Goal: Check status: Check status

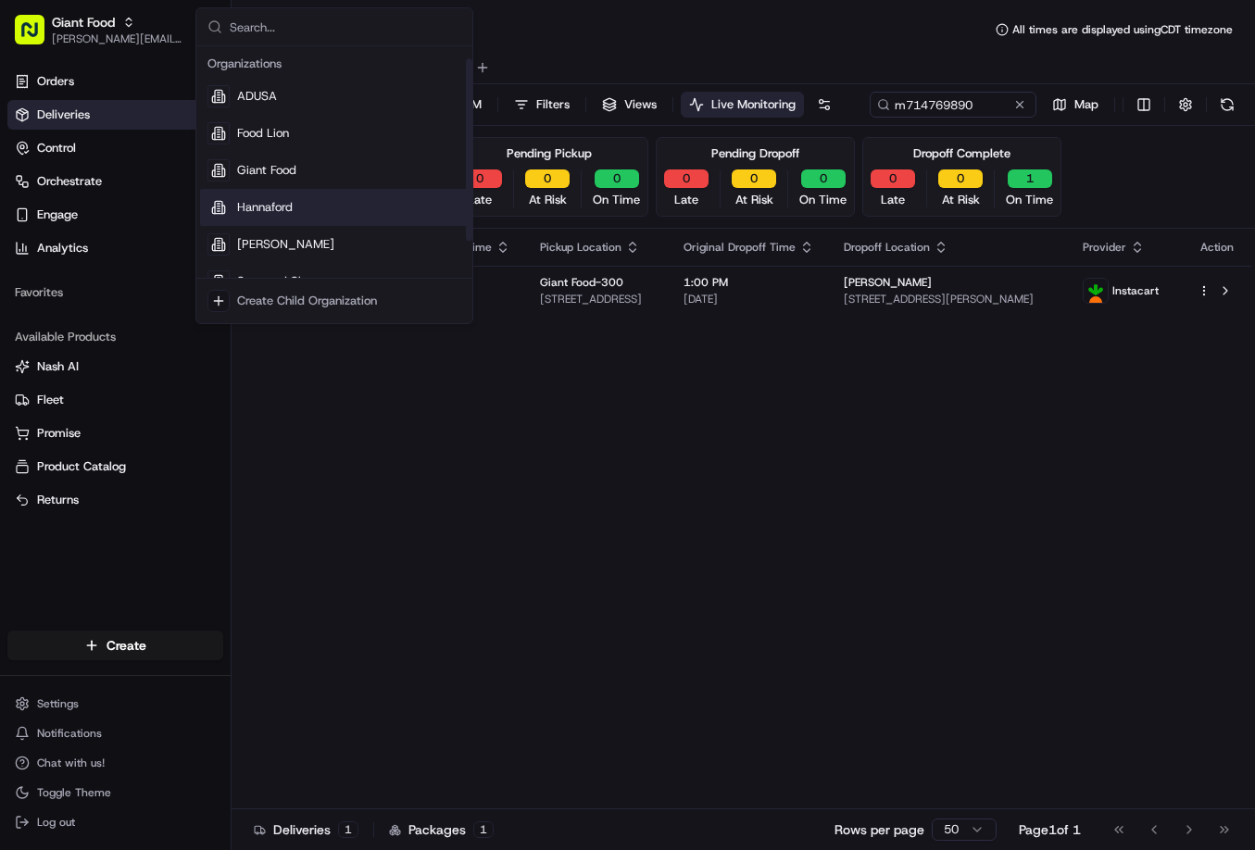
scroll to position [63, 0]
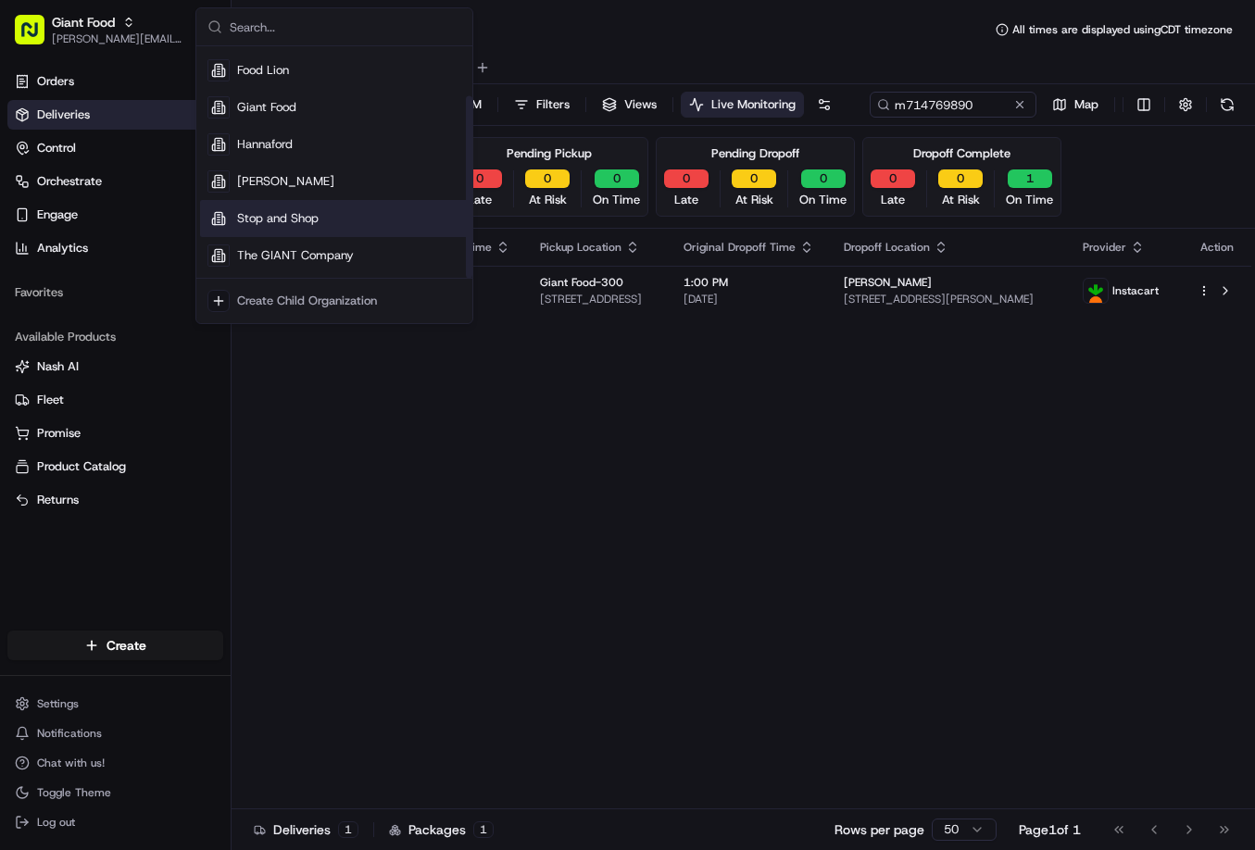
click at [246, 217] on span "Stop and Shop" at bounding box center [277, 218] width 81 height 17
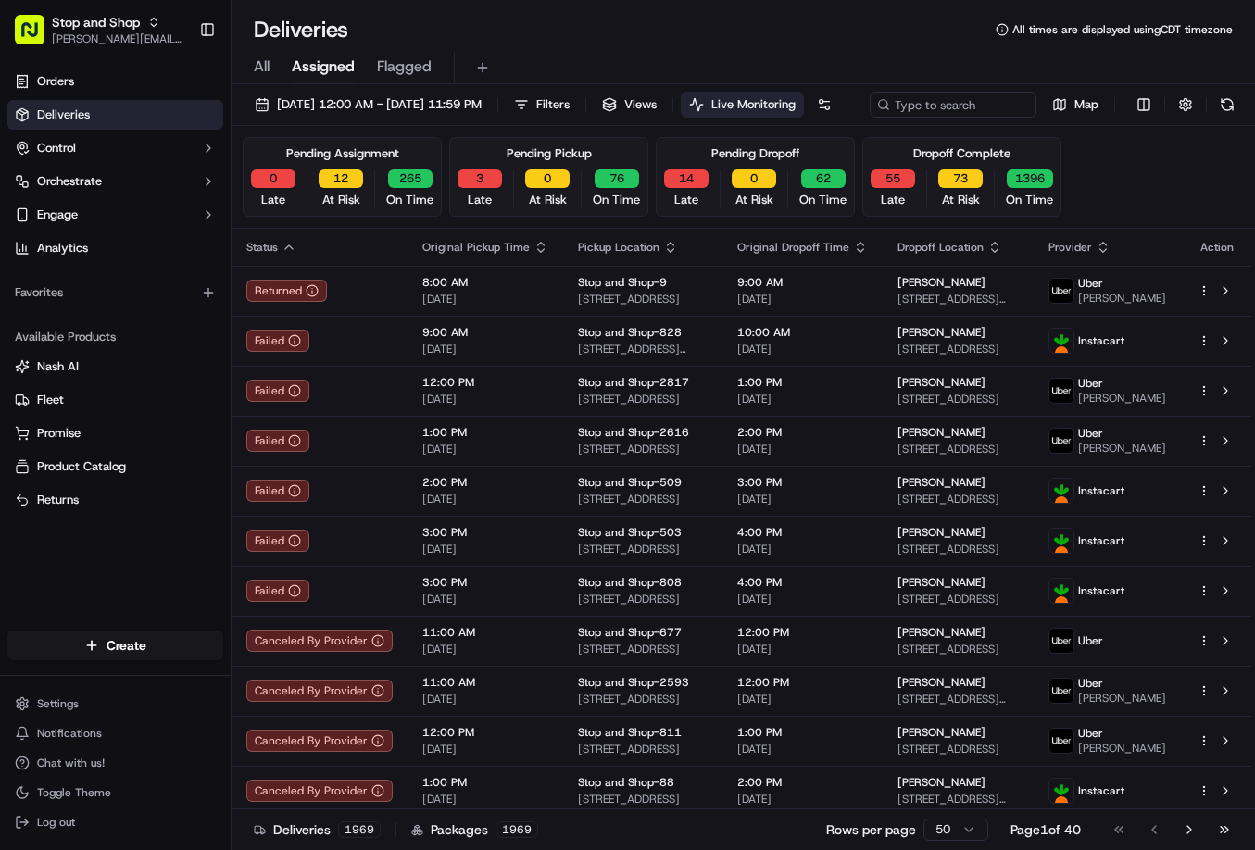
click at [361, 162] on div "Pending Assignment" at bounding box center [342, 153] width 113 height 17
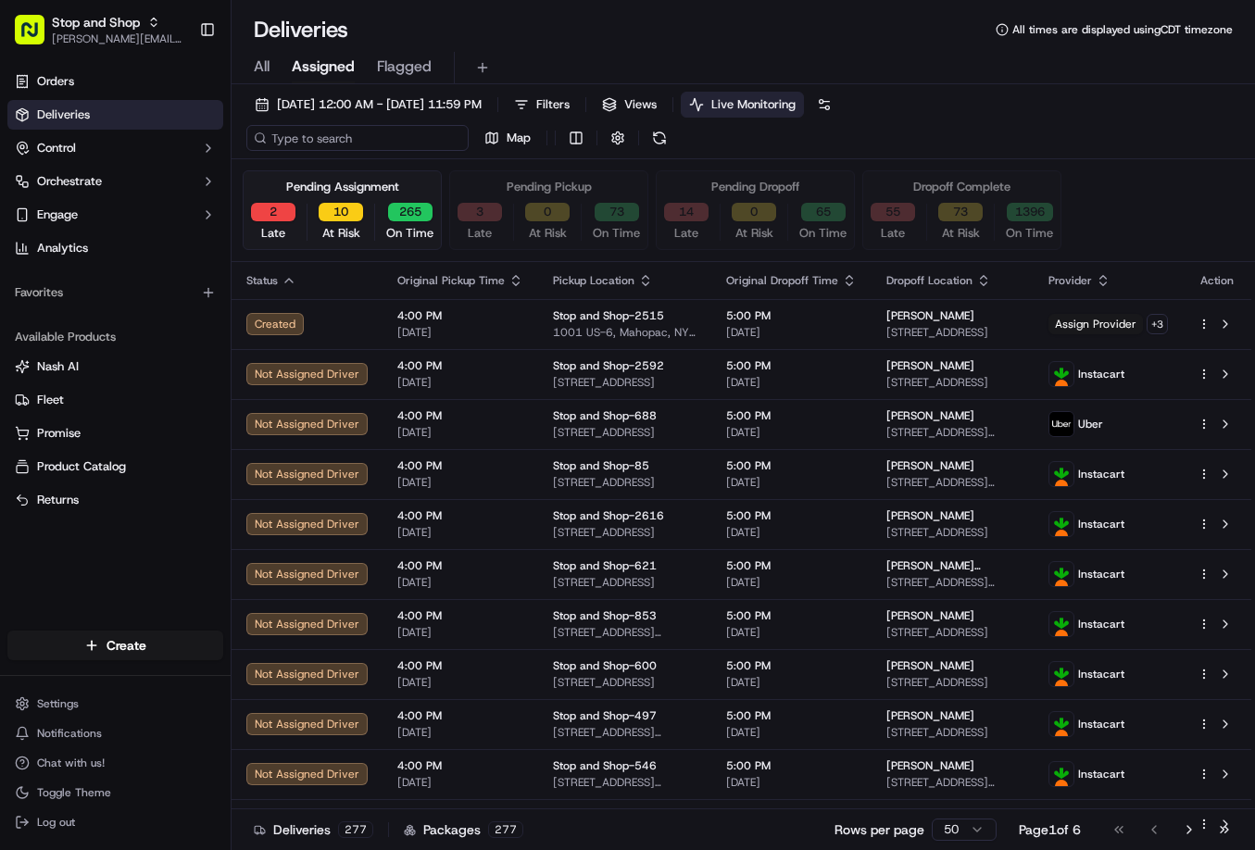
click at [308, 136] on input at bounding box center [357, 138] width 222 height 26
paste input "m716175393"
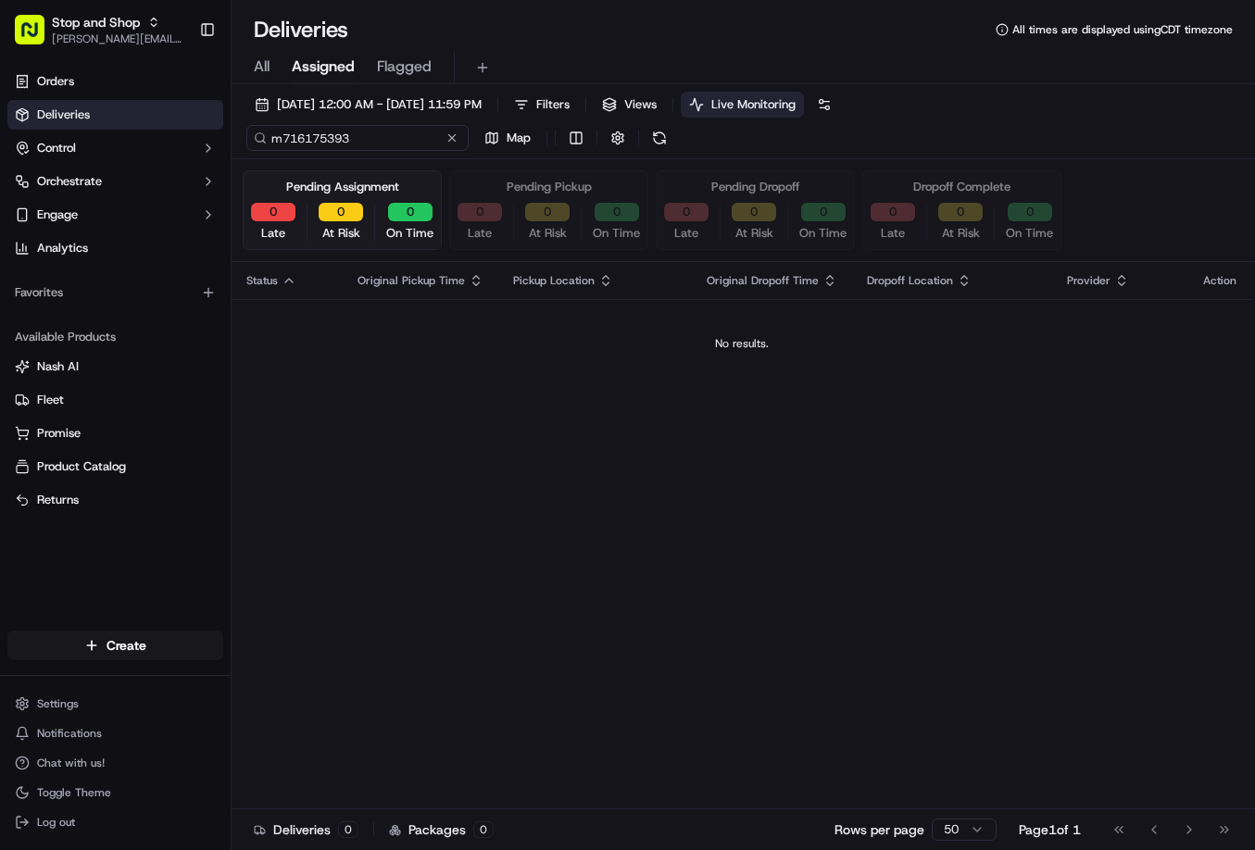
type input "m716175393"
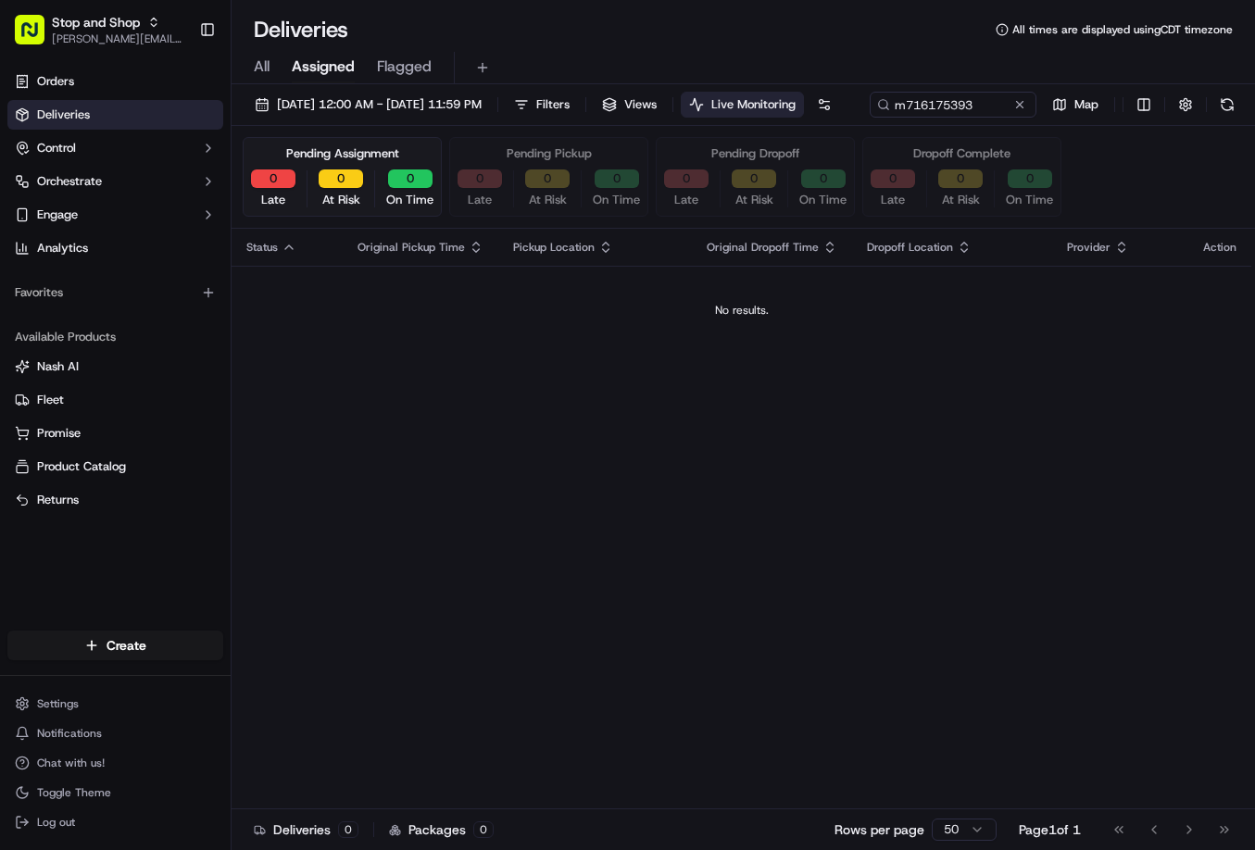
click at [557, 162] on div "Pending Pickup" at bounding box center [549, 153] width 85 height 17
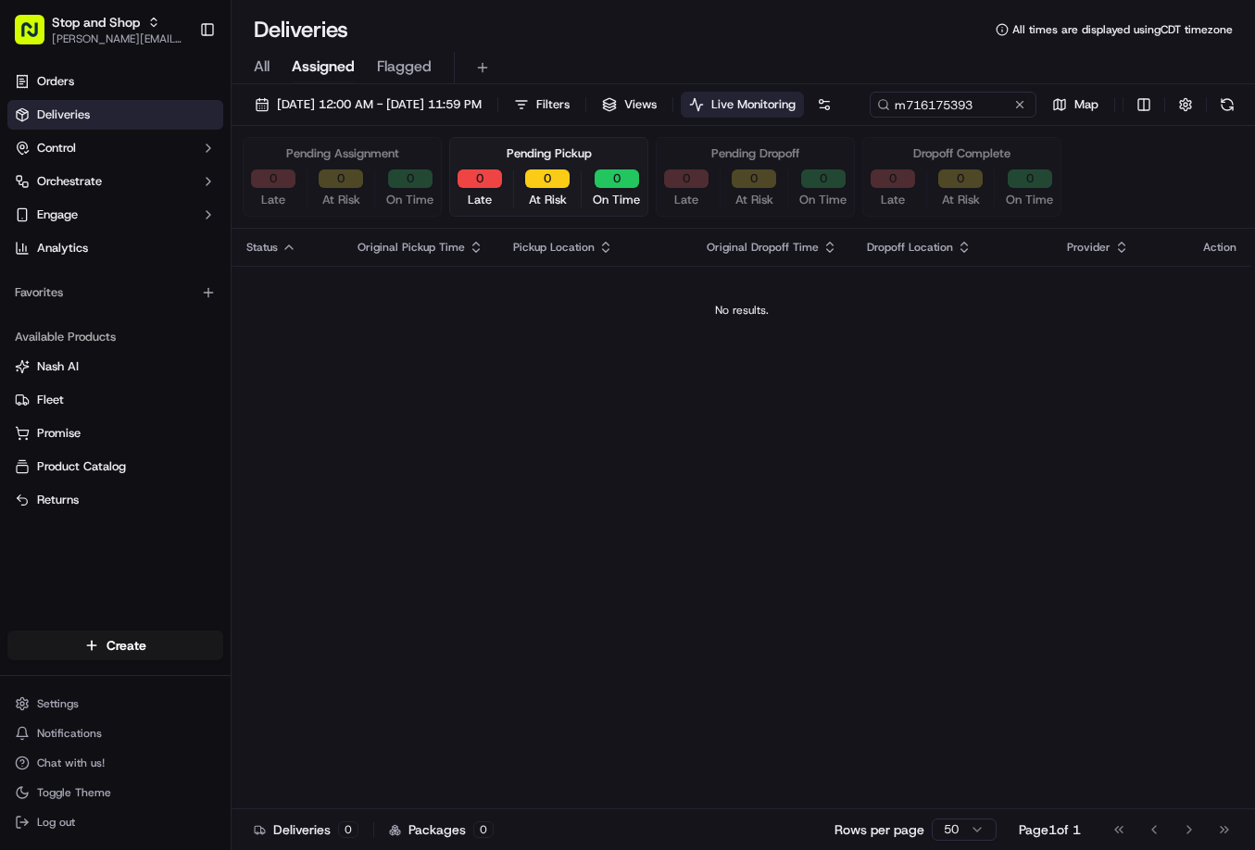
click at [741, 162] on div "Pending Dropoff" at bounding box center [755, 153] width 88 height 17
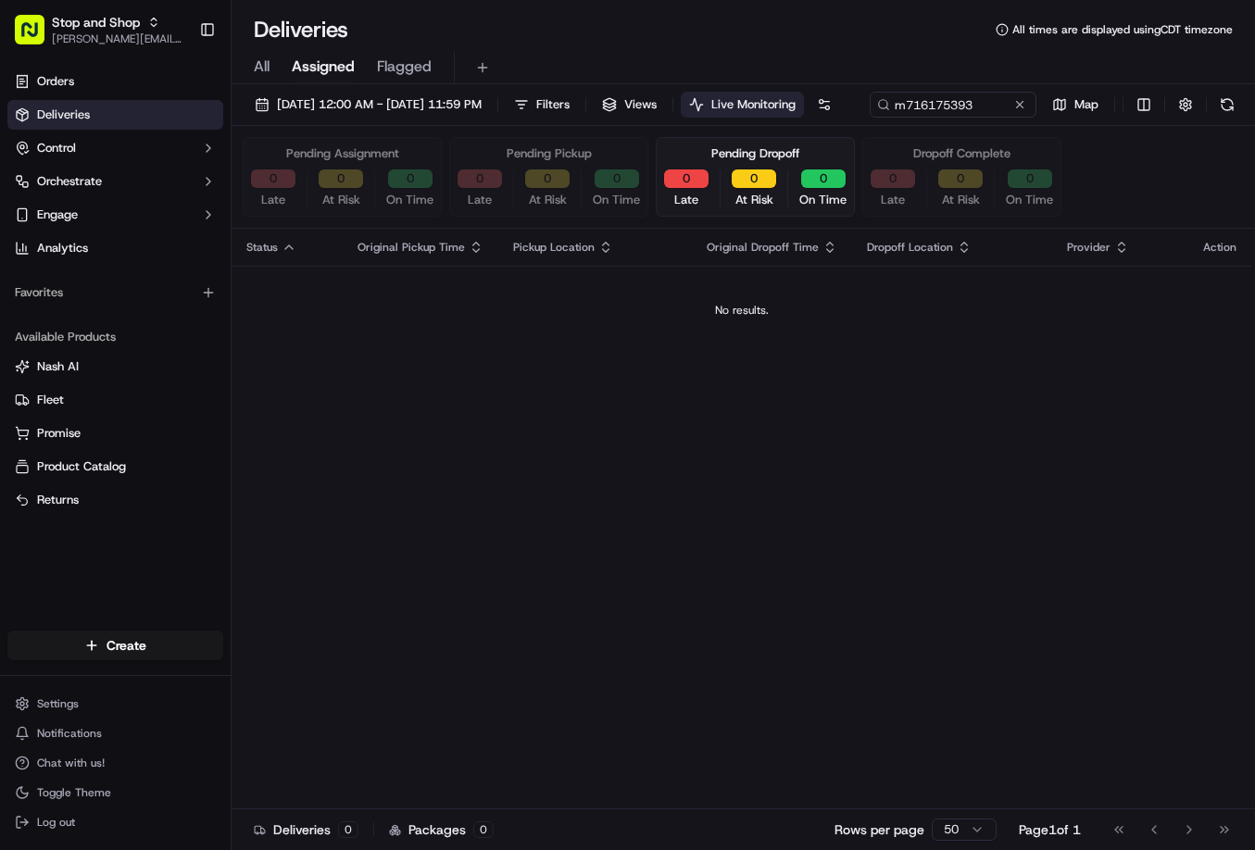
click at [936, 162] on div "Dropoff Complete" at bounding box center [961, 153] width 97 height 17
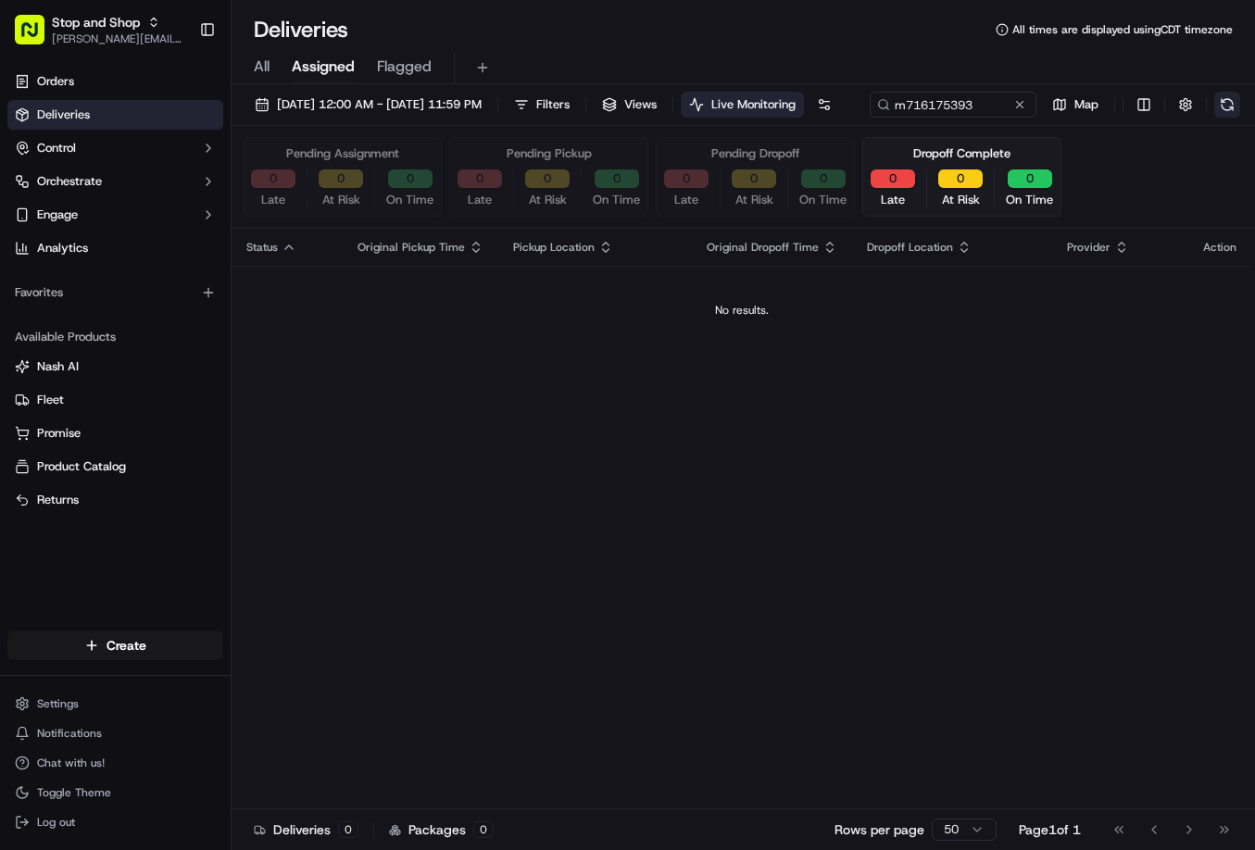
click at [1214, 118] on button at bounding box center [1227, 105] width 26 height 26
click at [321, 162] on div "Pending Assignment" at bounding box center [342, 153] width 113 height 17
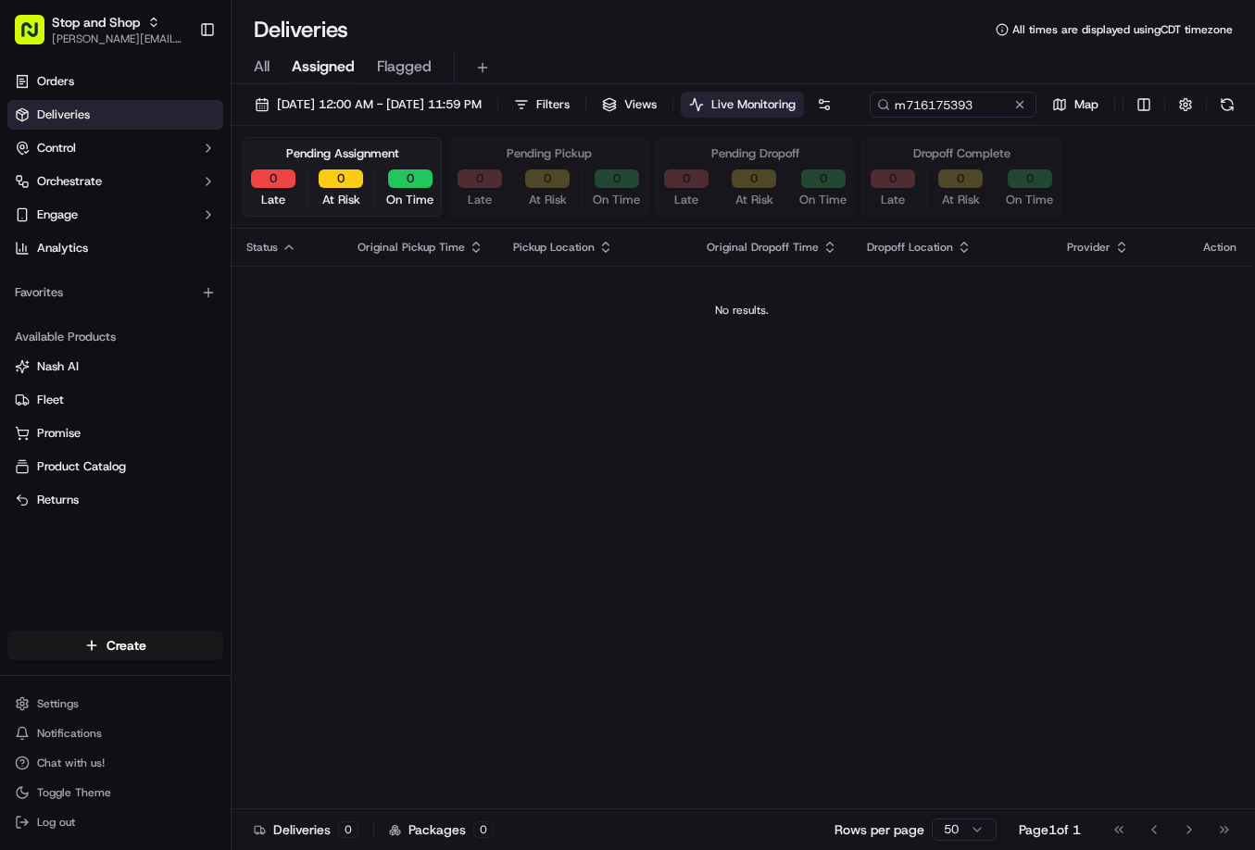
click at [265, 69] on span "All" at bounding box center [262, 67] width 16 height 22
click at [598, 697] on div "Status Original Pickup Time Pickup Location Original Dropoff Time Dropoff Locat…" at bounding box center [742, 519] width 1020 height 581
click at [1010, 114] on button at bounding box center [1019, 104] width 19 height 19
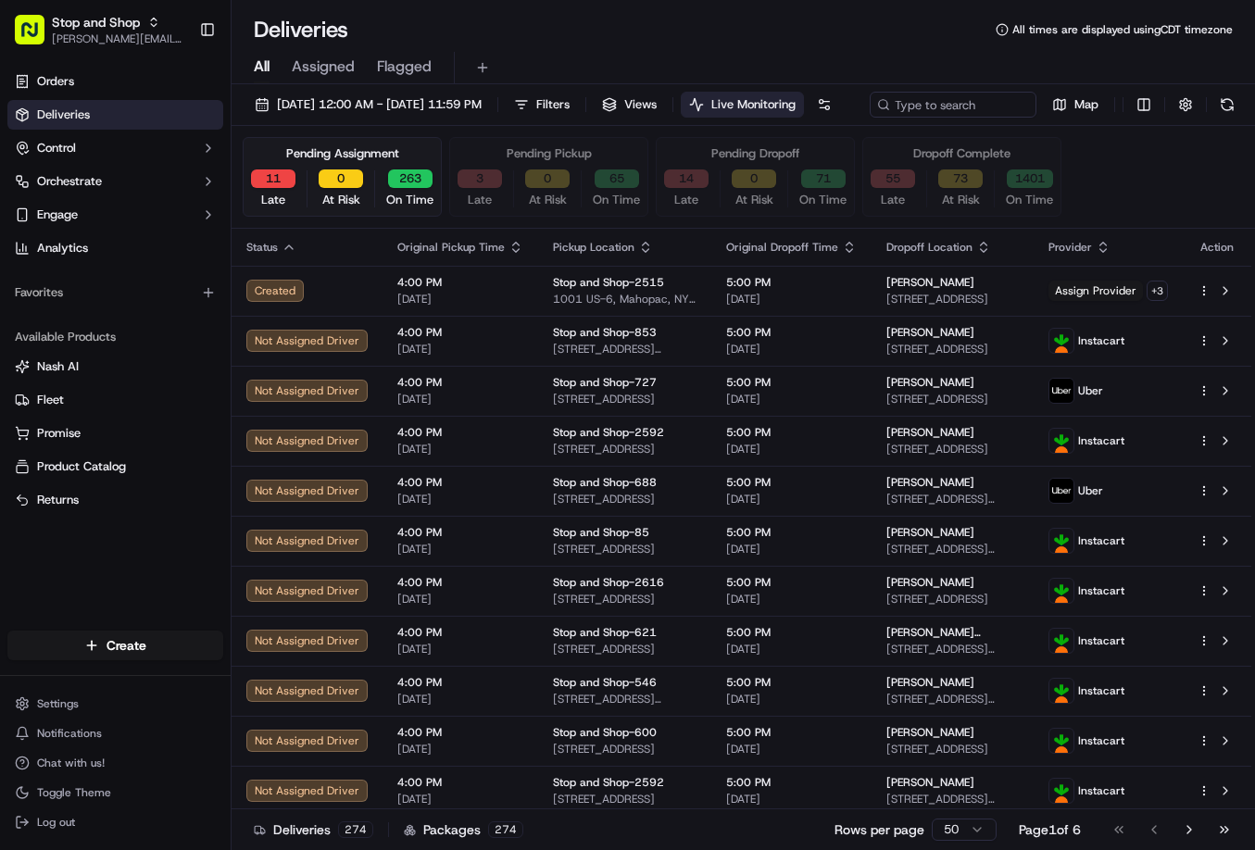
click at [66, 107] on span "Deliveries" at bounding box center [63, 114] width 53 height 17
